Goal: Use online tool/utility: Utilize a website feature to perform a specific function

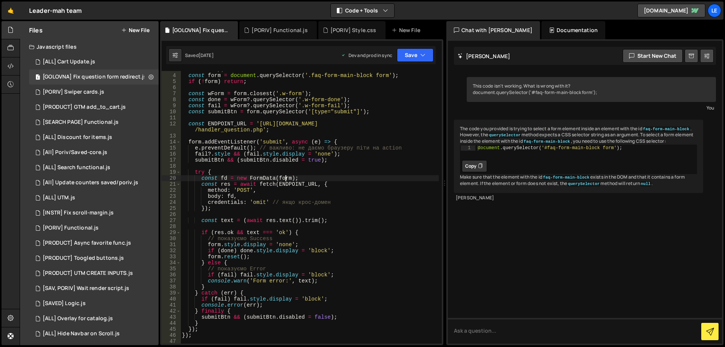
scroll to position [23, 0]
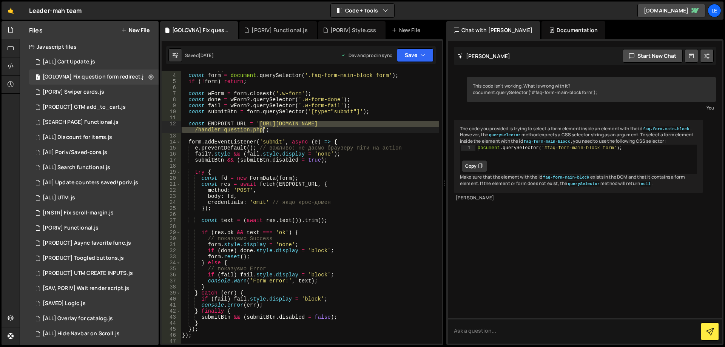
drag, startPoint x: 259, startPoint y: 122, endPoint x: 263, endPoint y: 127, distance: 6.4
click at [263, 127] on div "// знайдіть саме той form елемент у вашому блоці (за потреби підставте свій сел…" at bounding box center [310, 205] width 258 height 291
type textarea "const ENDPOINT_URL = '[URL][DOMAIN_NAME]';"
click at [273, 131] on div "// знайдіть саме той form елемент у вашому блоці (за потреби підставте свій сел…" at bounding box center [310, 205] width 258 height 291
click at [99, 156] on div "[All] Poriv/Saved-core.js" at bounding box center [75, 152] width 65 height 7
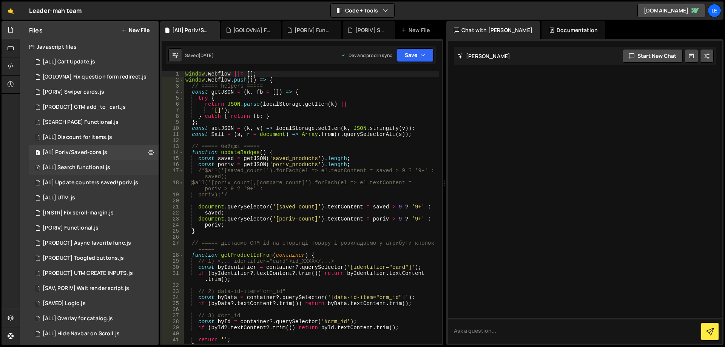
click at [94, 167] on div "[ALL] Search functional.js" at bounding box center [77, 167] width 68 height 7
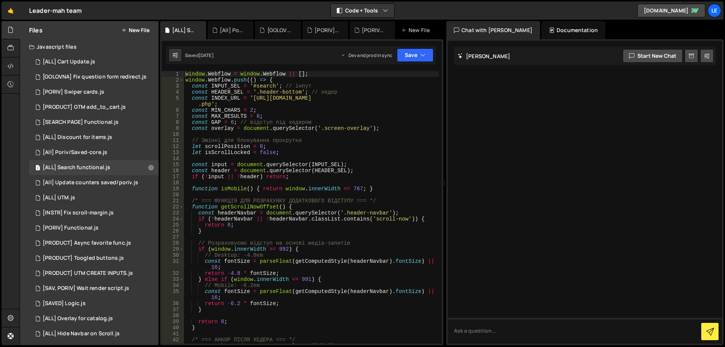
type textarea "const INDEX_URL = '[URL][DOMAIN_NAME]';"
click at [260, 98] on div "window . Webflow = window . Webflow || [ ] ; window . Webflow . push (( ) => { …" at bounding box center [311, 213] width 255 height 285
drag, startPoint x: 260, startPoint y: 98, endPoint x: 211, endPoint y: 104, distance: 49.1
click at [211, 104] on div "window . Webflow = window . Webflow || [ ] ; window . Webflow . push (( ) => { …" at bounding box center [311, 213] width 255 height 285
